Goal: Transaction & Acquisition: Obtain resource

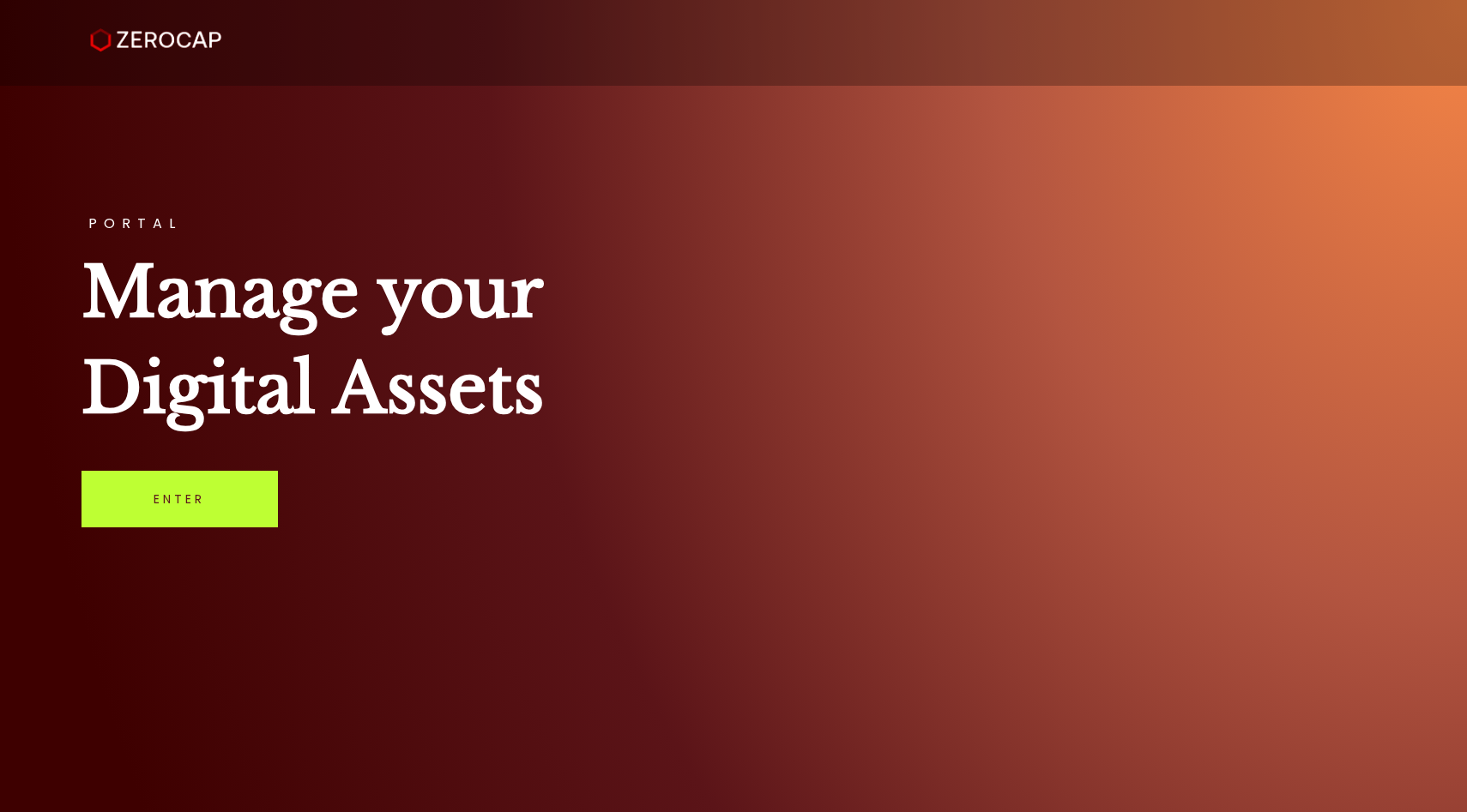
click at [244, 478] on link "Enter" at bounding box center [179, 498] width 196 height 56
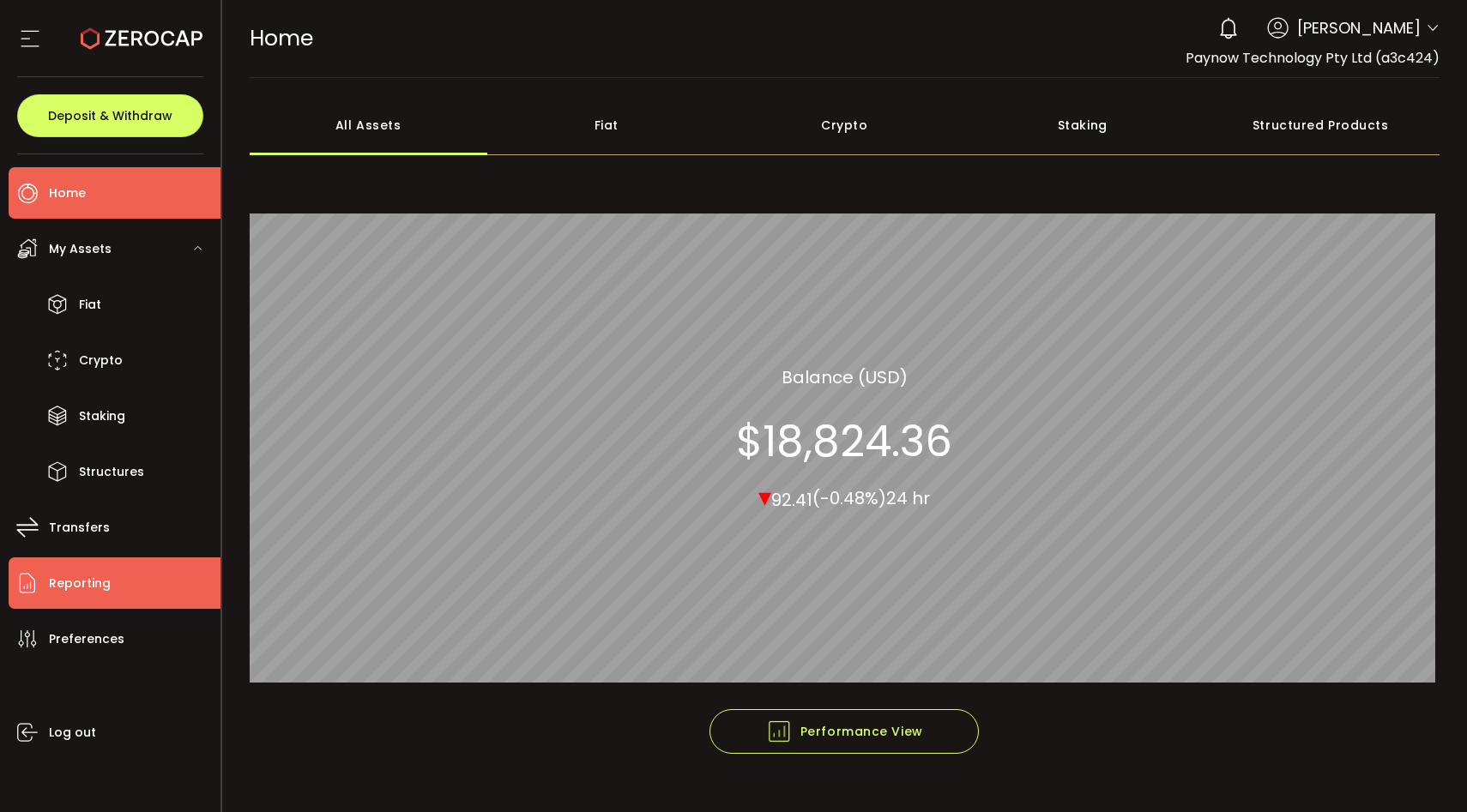
click at [54, 578] on span "Reporting" at bounding box center [79, 583] width 61 height 25
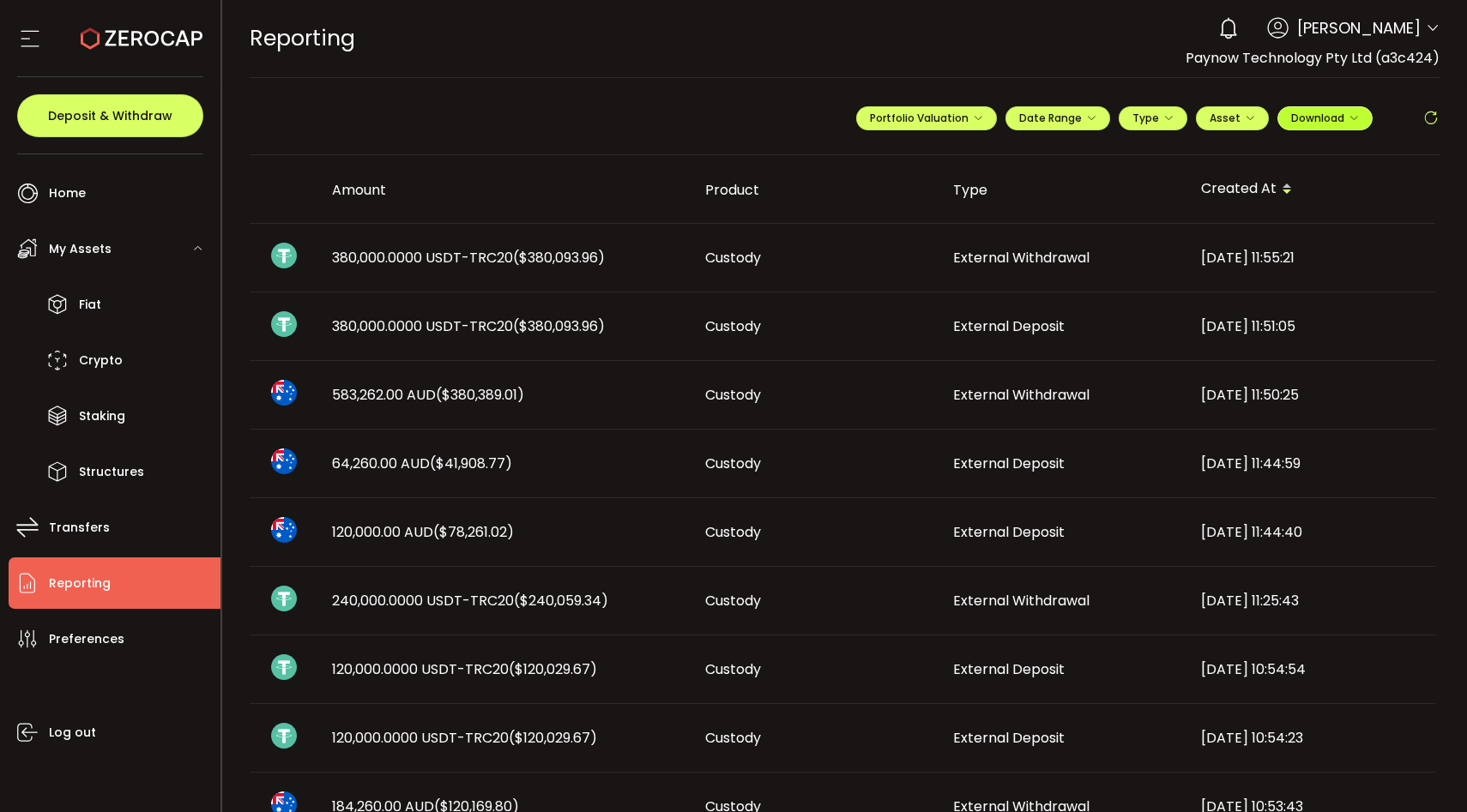
click at [1298, 112] on span "Download" at bounding box center [1324, 118] width 67 height 15
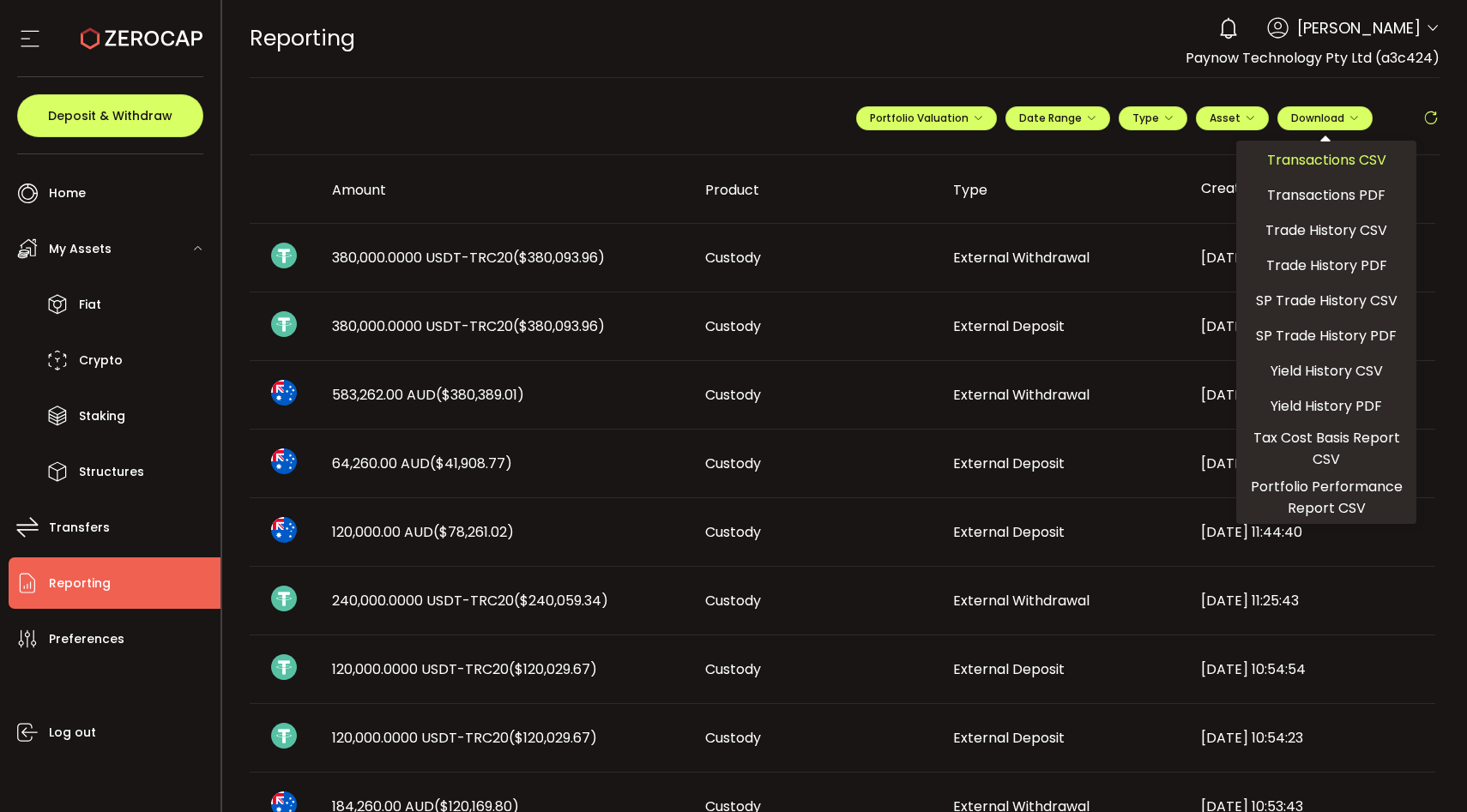
click at [1309, 165] on span "Transactions CSV" at bounding box center [1326, 160] width 119 height 22
